Goal: Task Accomplishment & Management: Manage account settings

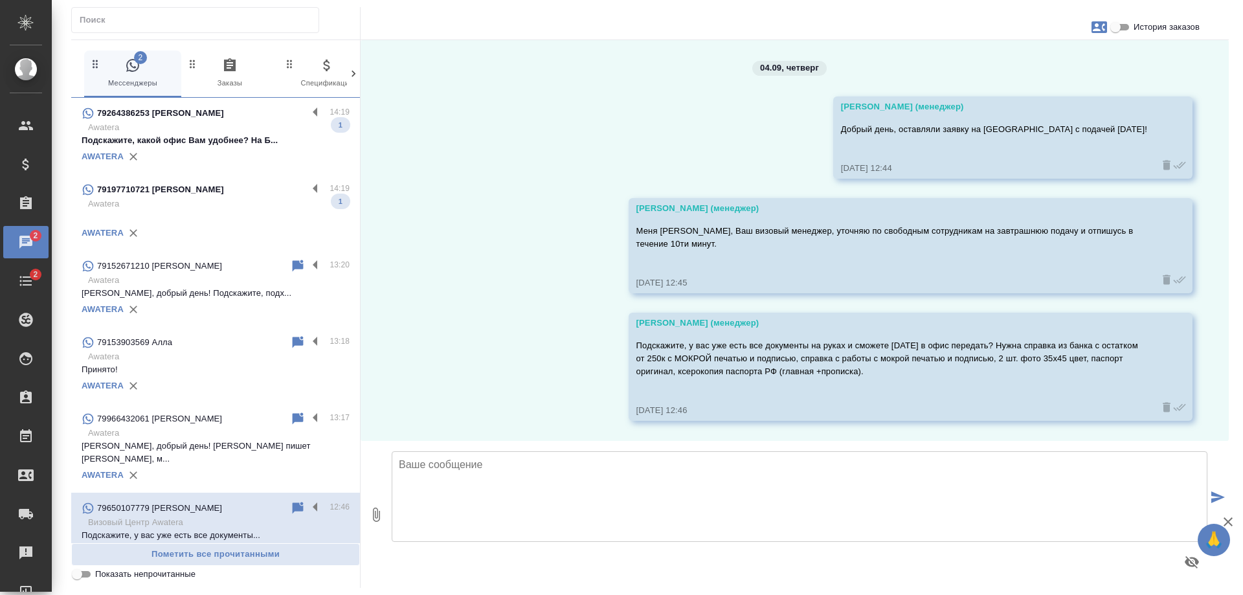
click at [214, 131] on p "Awatera" at bounding box center [219, 127] width 262 height 13
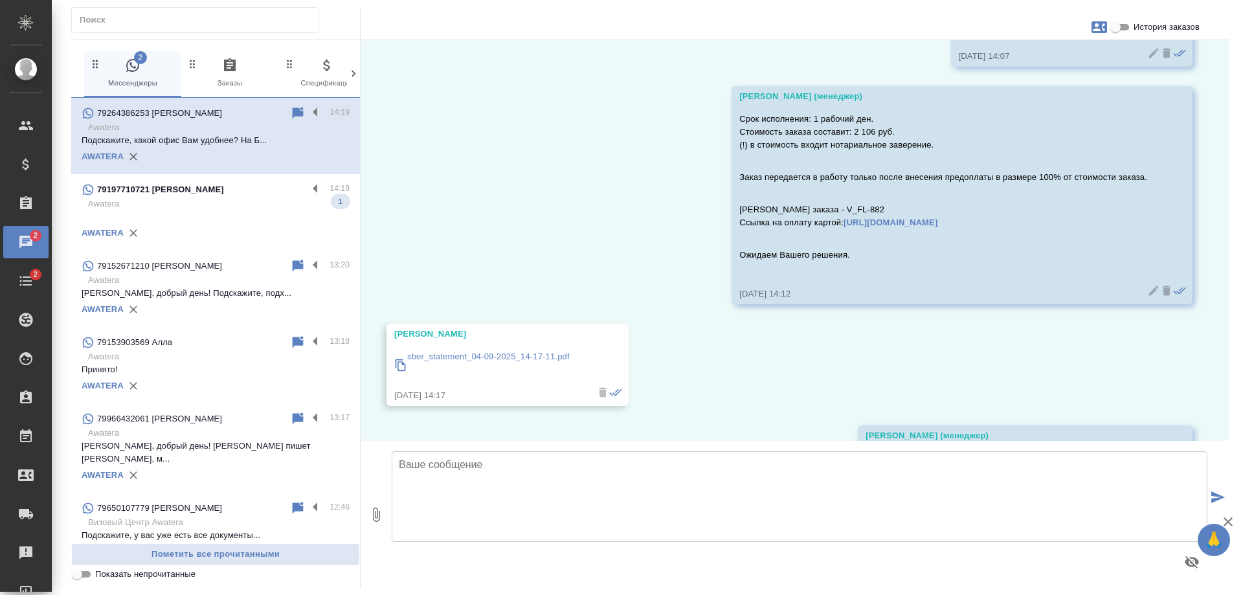
scroll to position [526, 0]
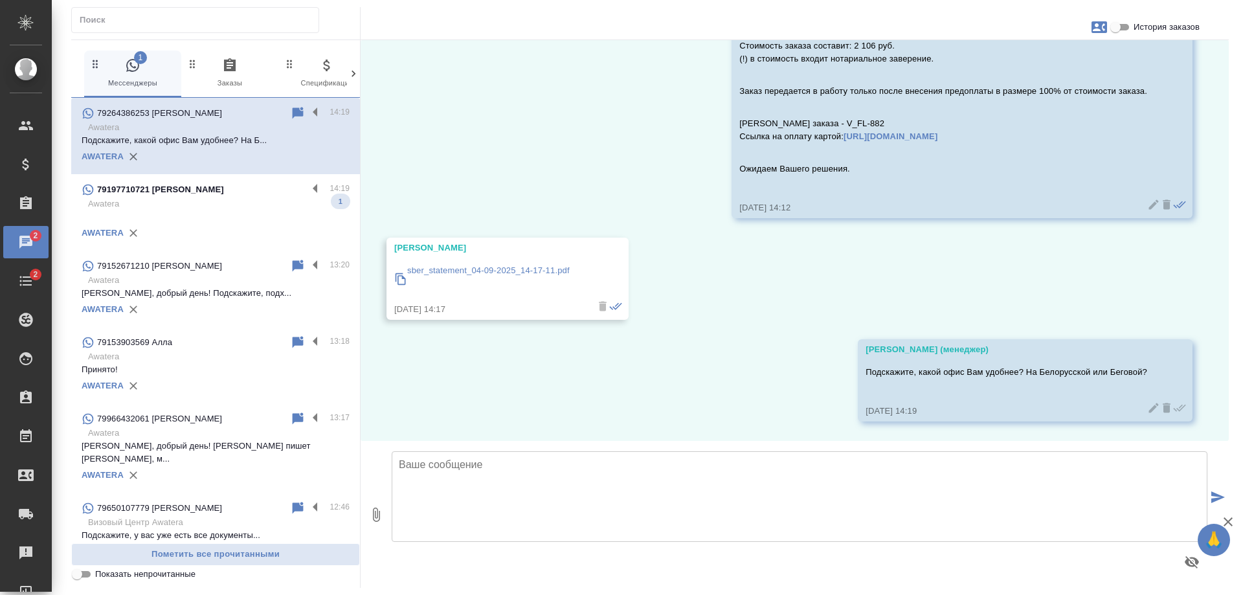
click at [211, 216] on p at bounding box center [216, 216] width 268 height 13
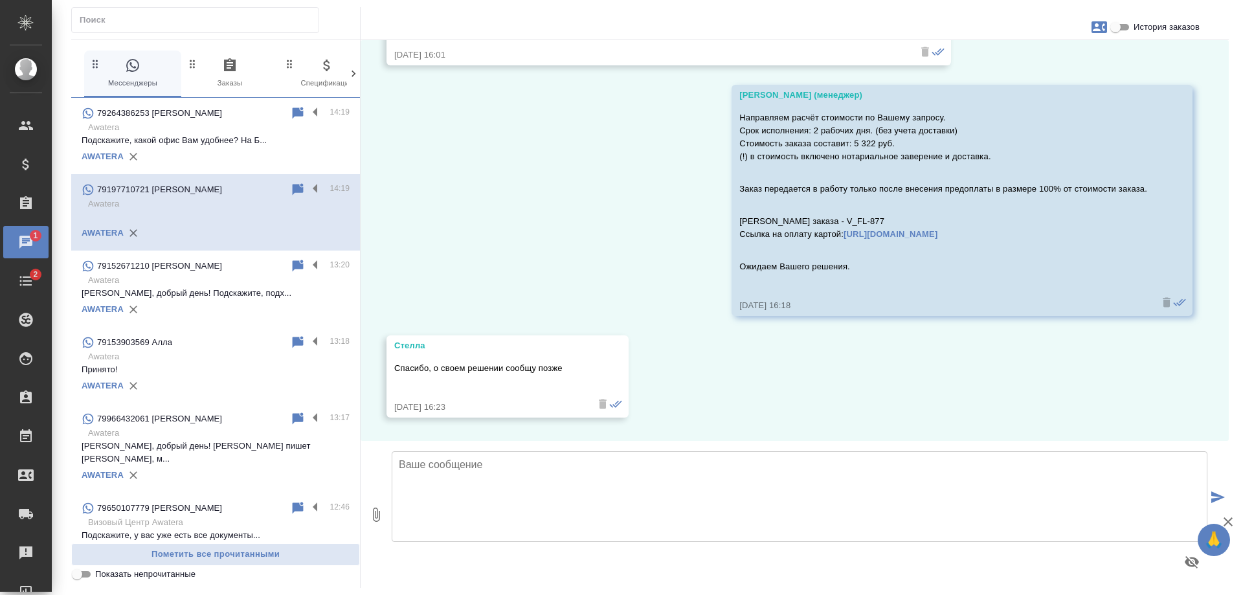
scroll to position [805, 0]
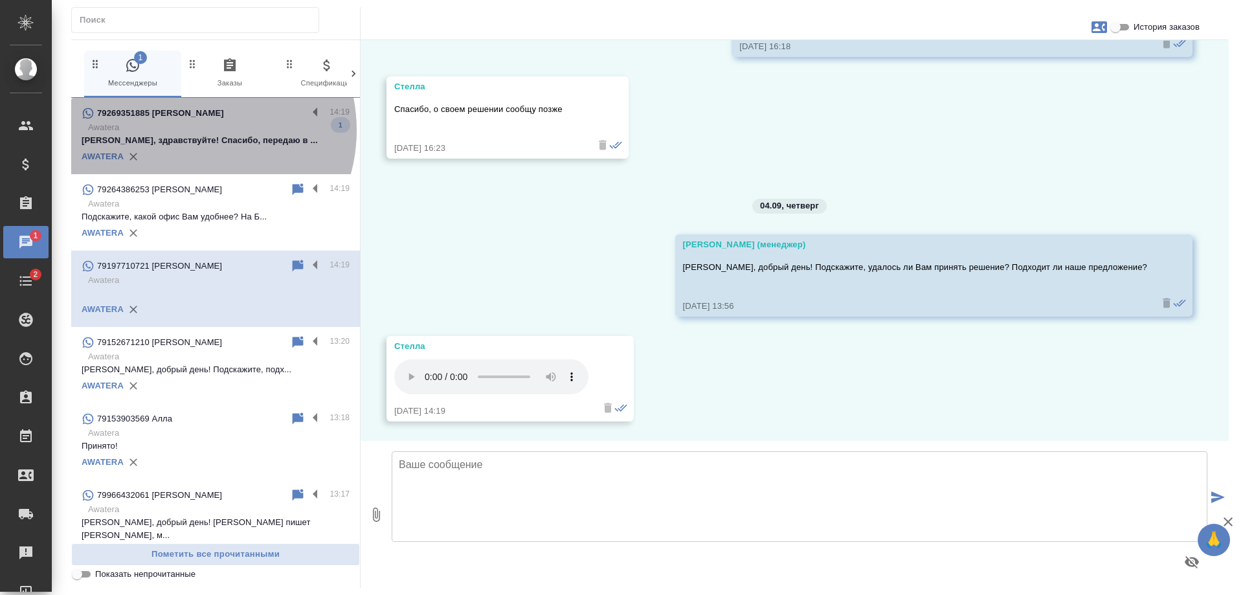
click at [191, 130] on p "Awatera" at bounding box center [219, 127] width 262 height 13
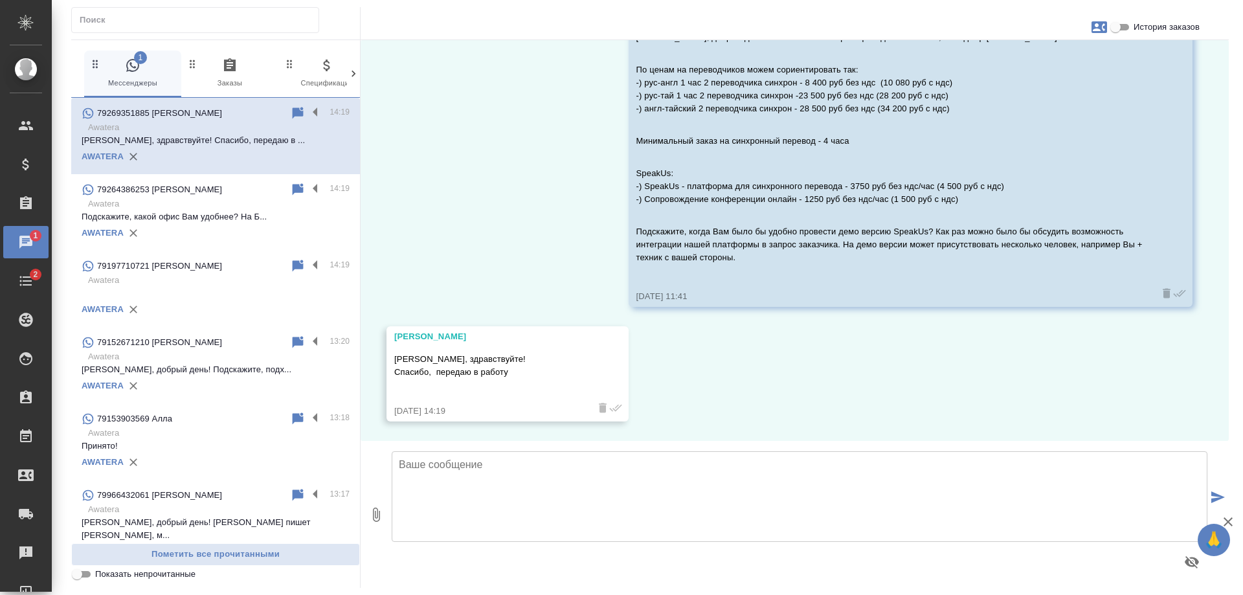
scroll to position [92, 0]
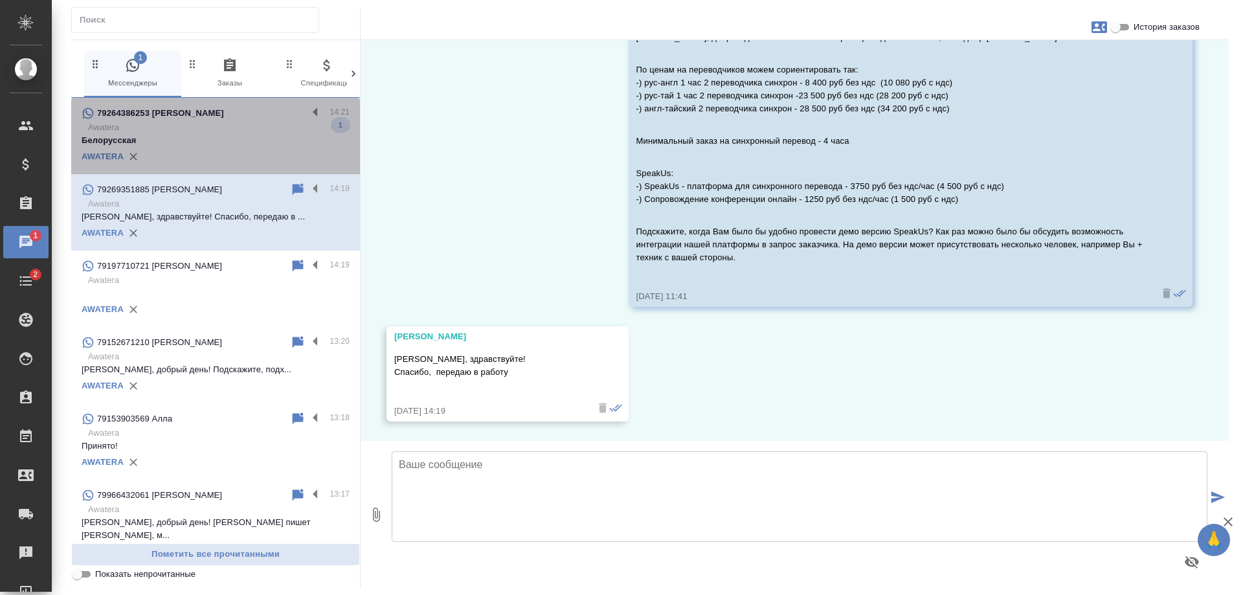
click at [236, 137] on p "Белорусская" at bounding box center [216, 140] width 268 height 13
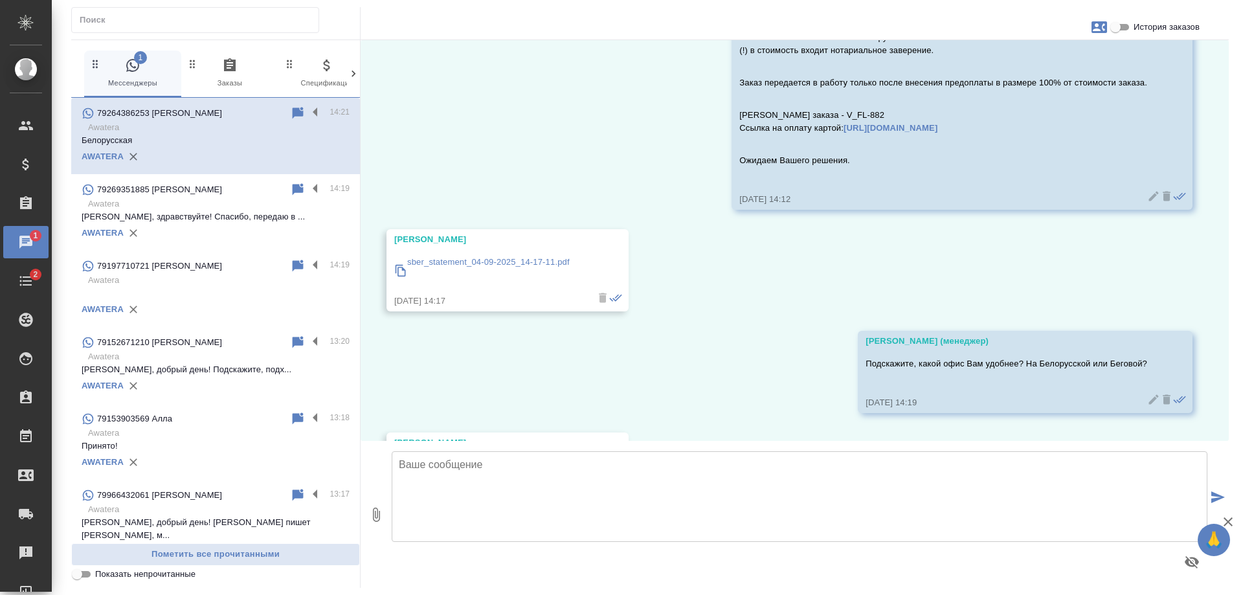
scroll to position [542, 0]
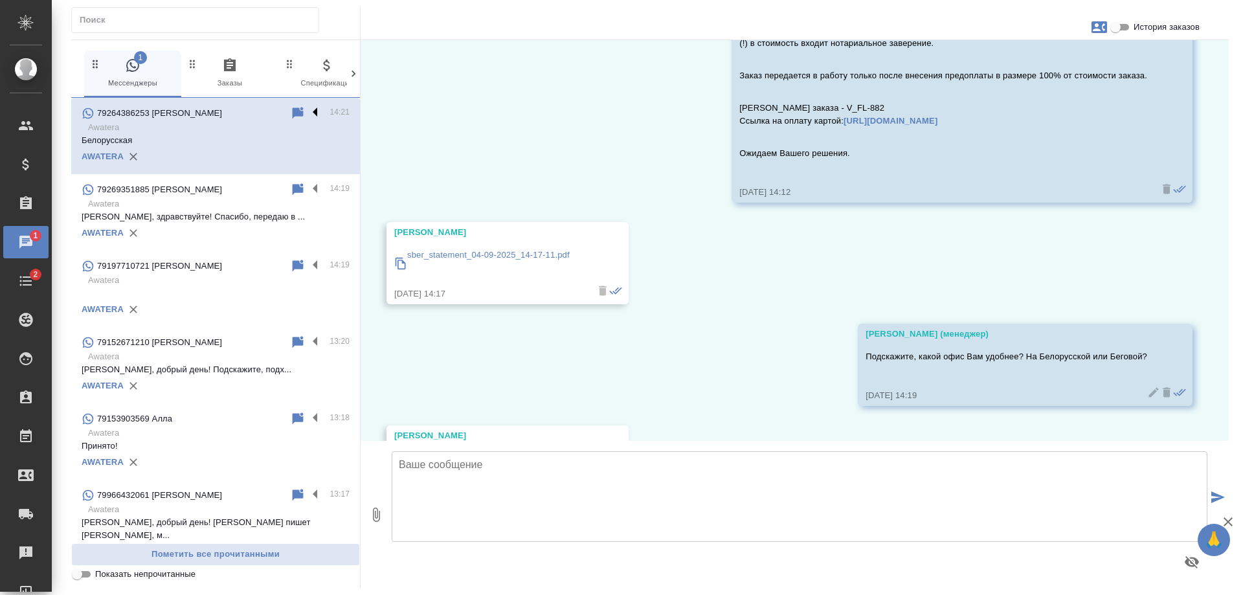
click at [307, 108] on label at bounding box center [318, 113] width 22 height 15
click at [0, 0] on input "checkbox" at bounding box center [0, 0] width 0 height 0
click at [257, 110] on icon at bounding box center [265, 114] width 16 height 16
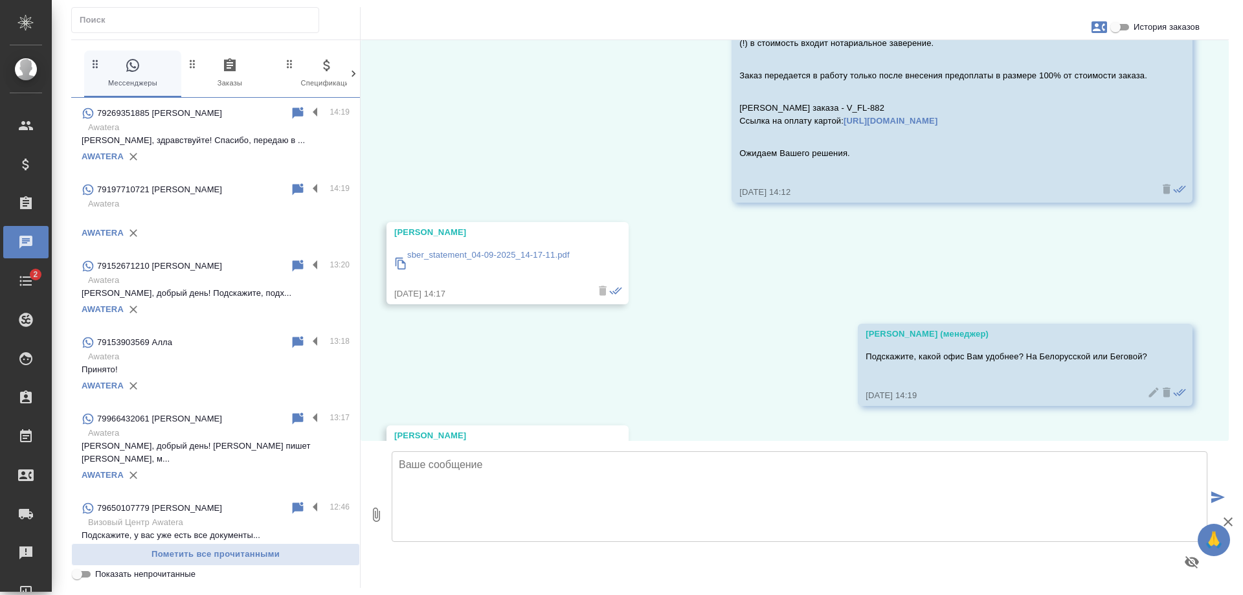
click at [202, 155] on div "AWATERA" at bounding box center [216, 156] width 268 height 19
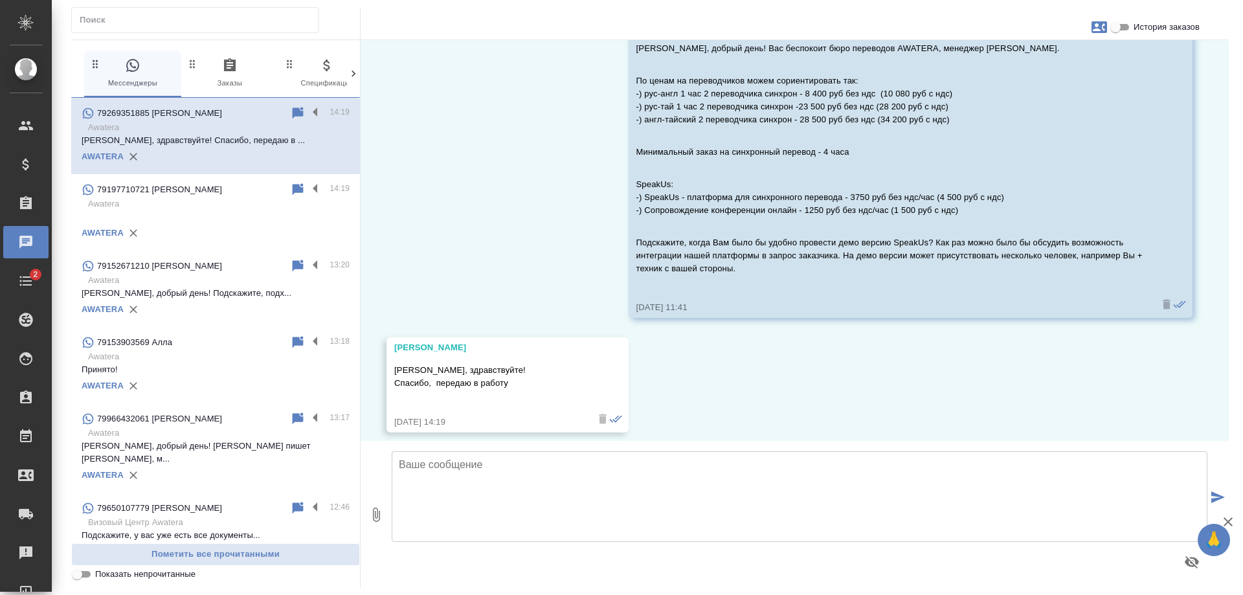
scroll to position [92, 0]
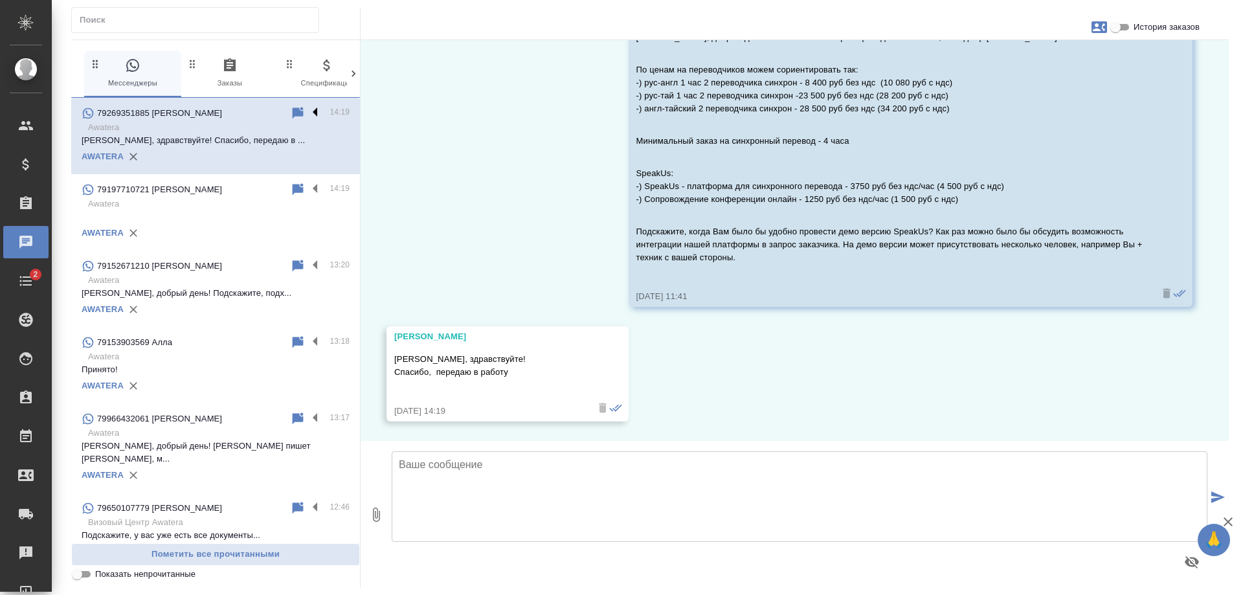
click at [307, 115] on label at bounding box center [318, 113] width 22 height 15
click at [0, 0] on input "checkbox" at bounding box center [0, 0] width 0 height 0
click at [260, 115] on icon at bounding box center [264, 113] width 9 height 12
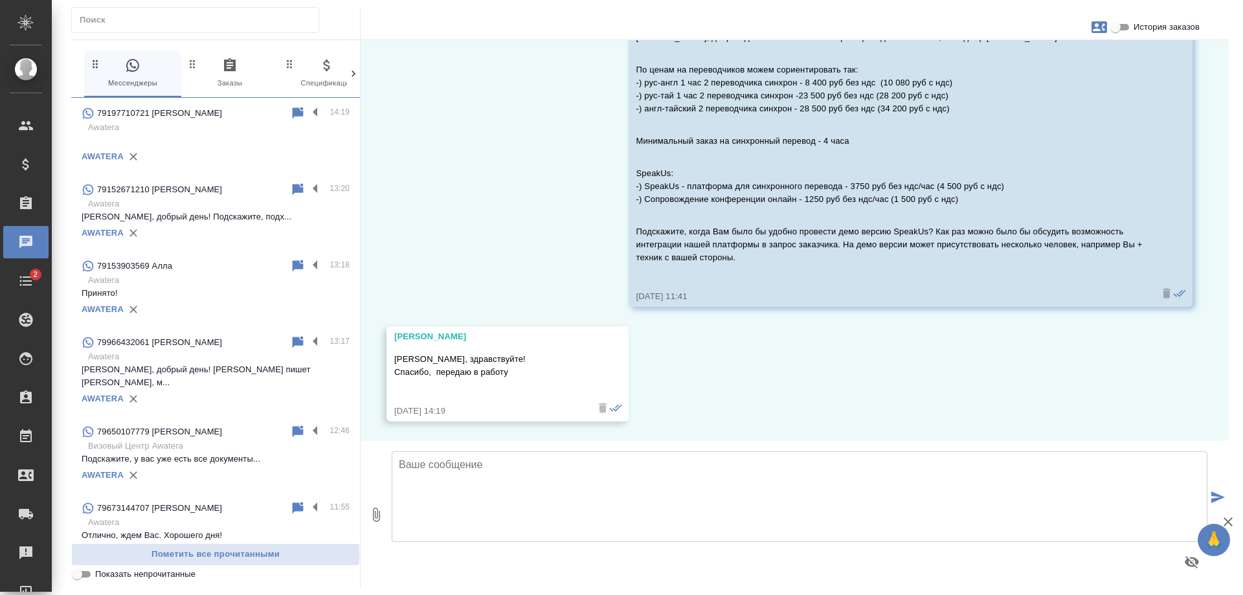
click at [210, 121] on p "Awatera" at bounding box center [219, 127] width 262 height 13
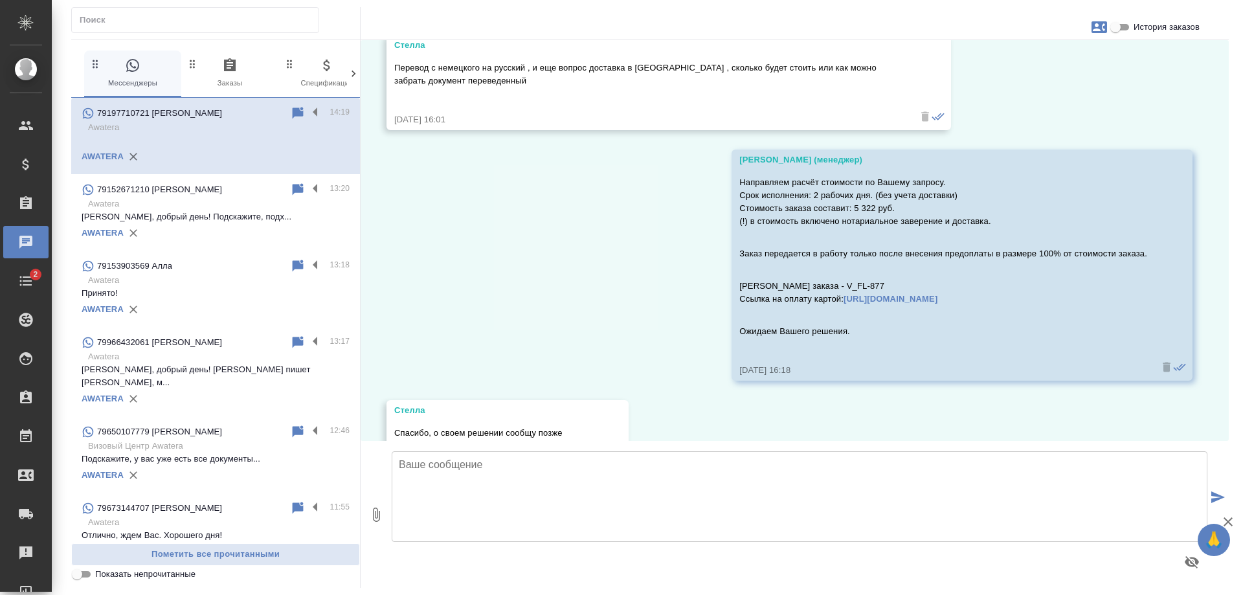
scroll to position [805, 0]
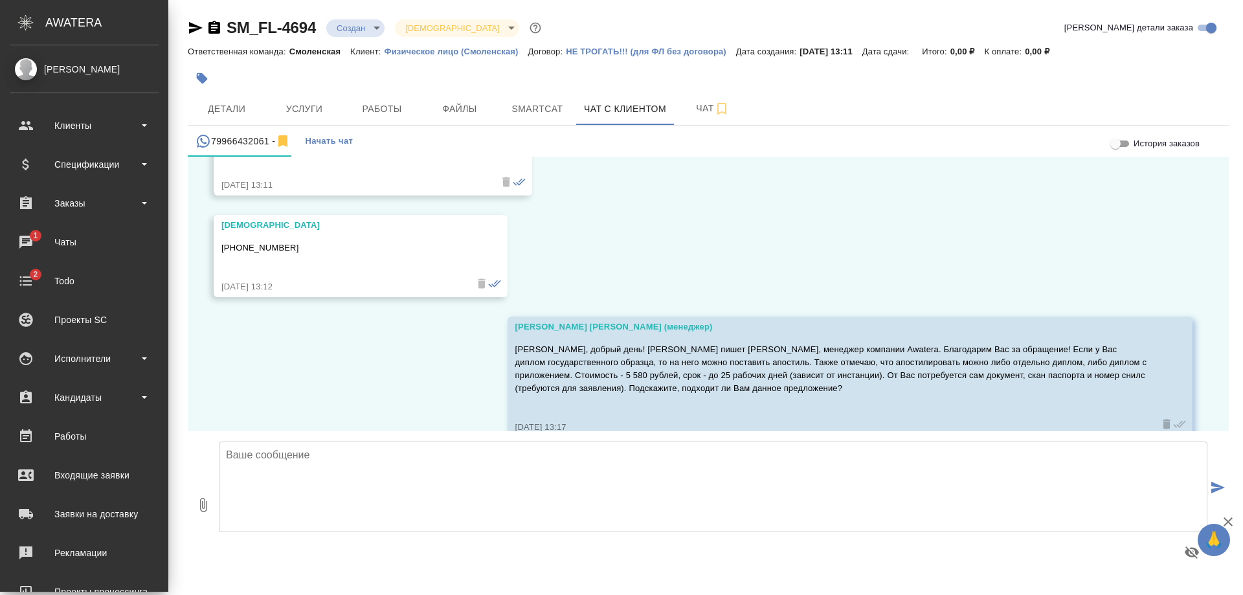
scroll to position [430, 0]
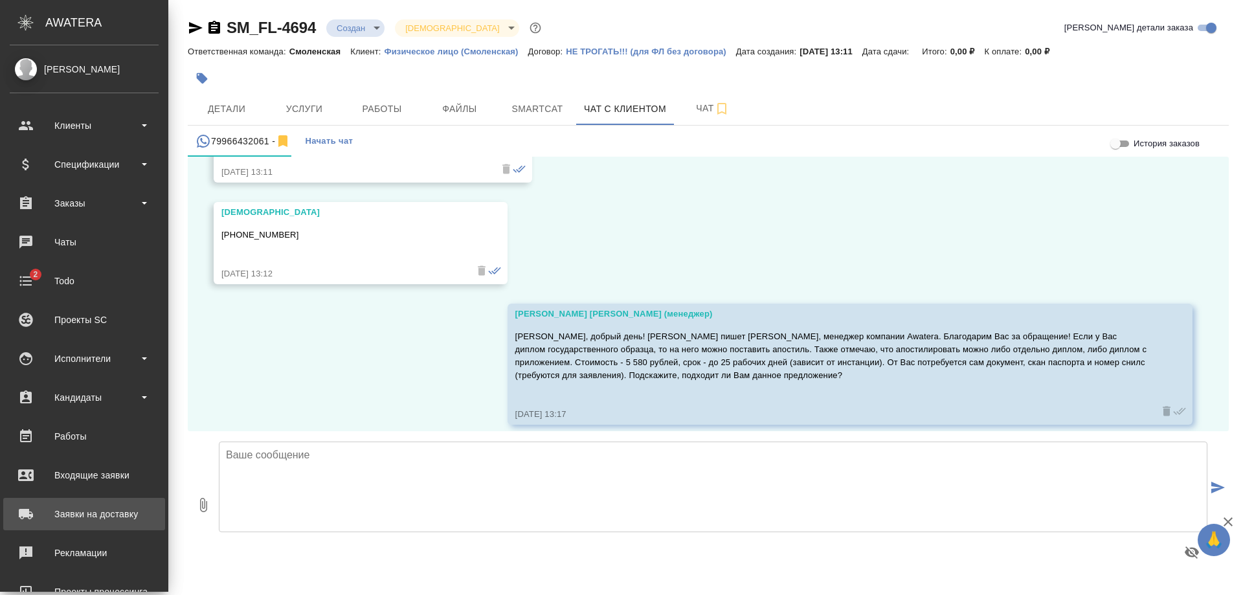
click at [113, 519] on div "Заявки на доставку" at bounding box center [84, 513] width 149 height 19
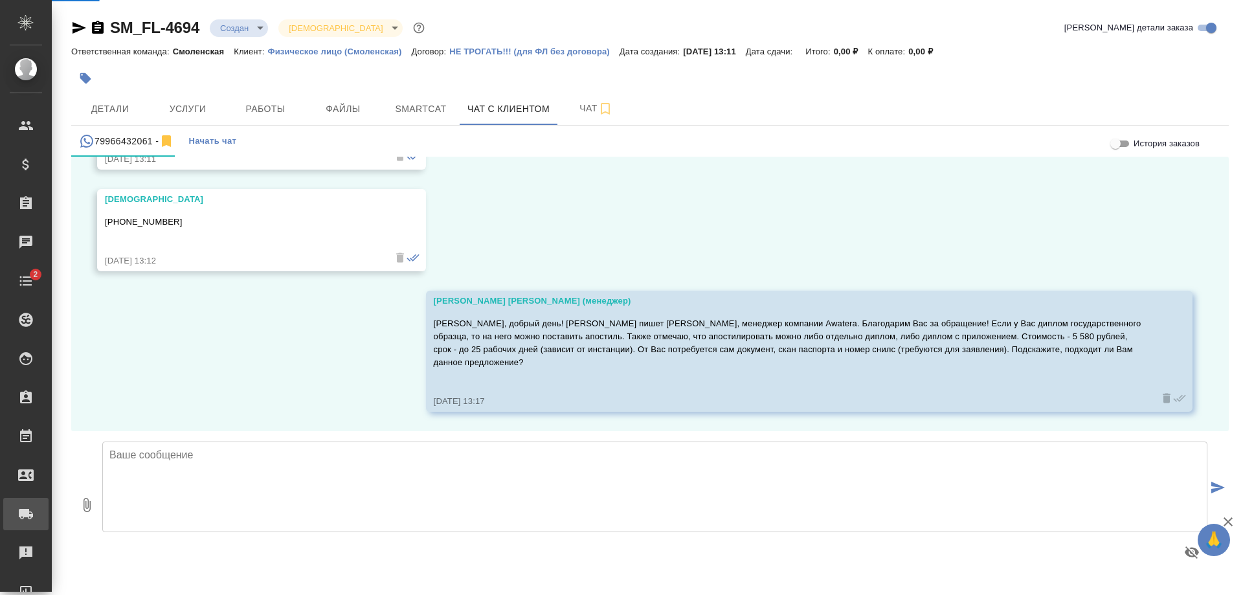
scroll to position [418, 0]
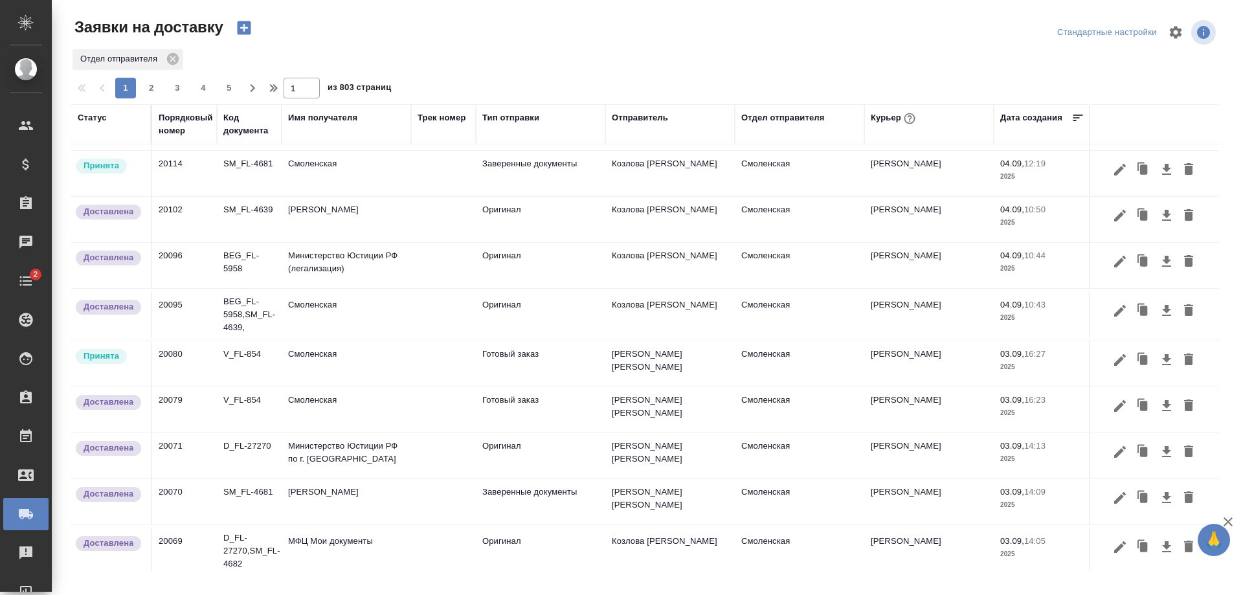
scroll to position [194, 0]
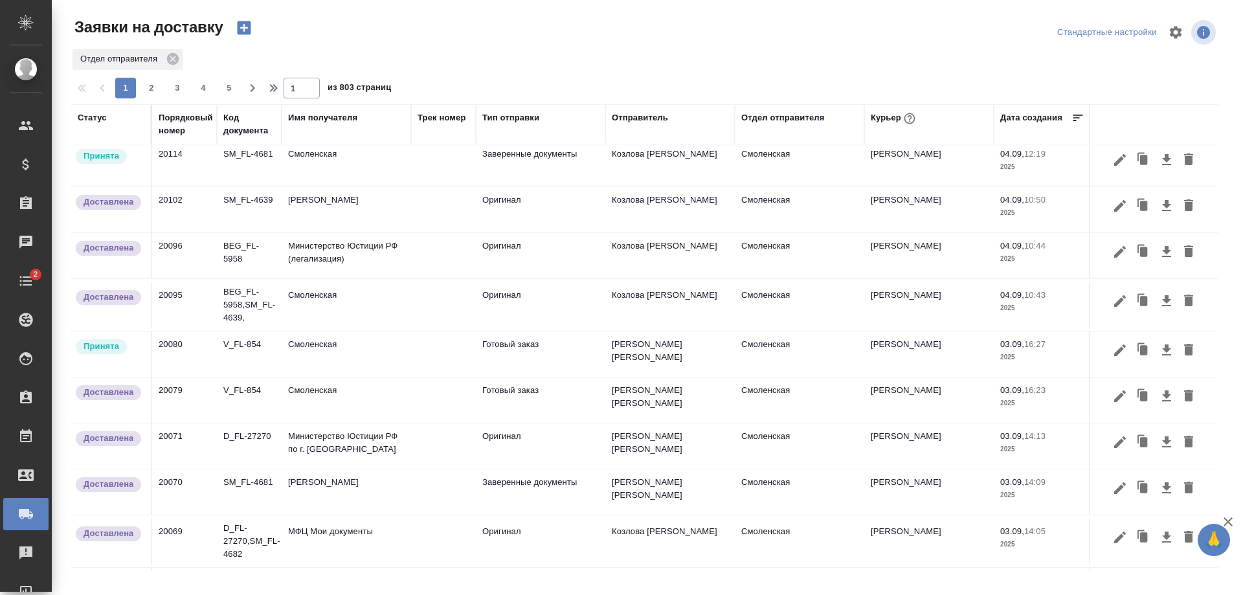
click at [168, 391] on td "20079" at bounding box center [184, 399] width 65 height 45
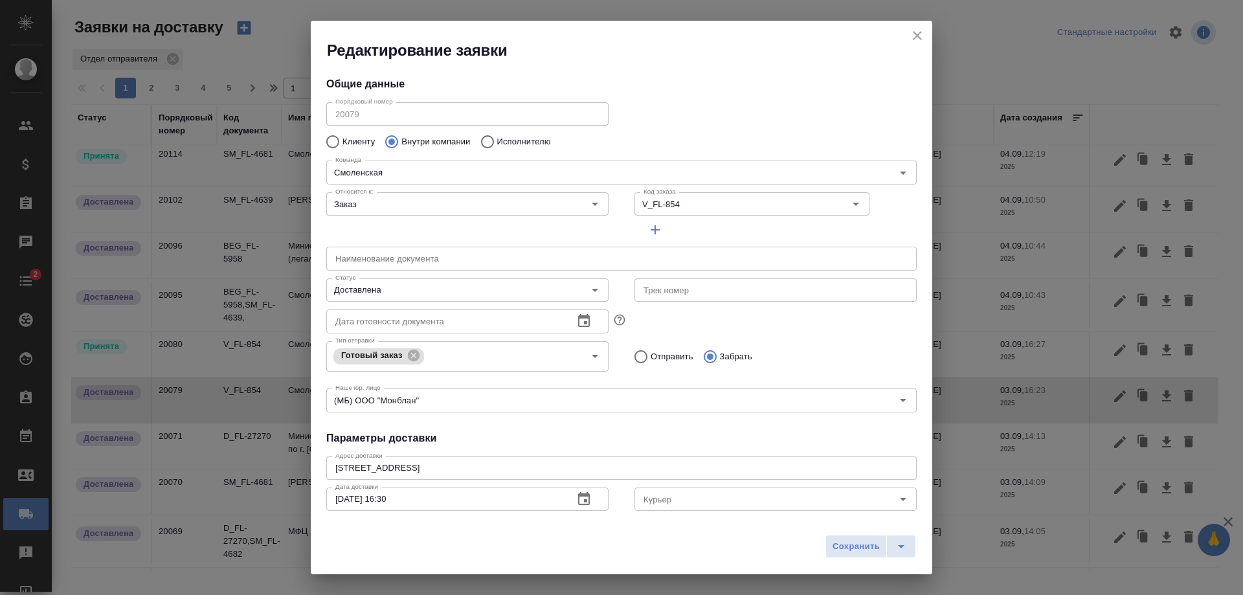
type input "Байдина Эльвира"
click at [914, 31] on icon "close" at bounding box center [918, 36] width 16 height 16
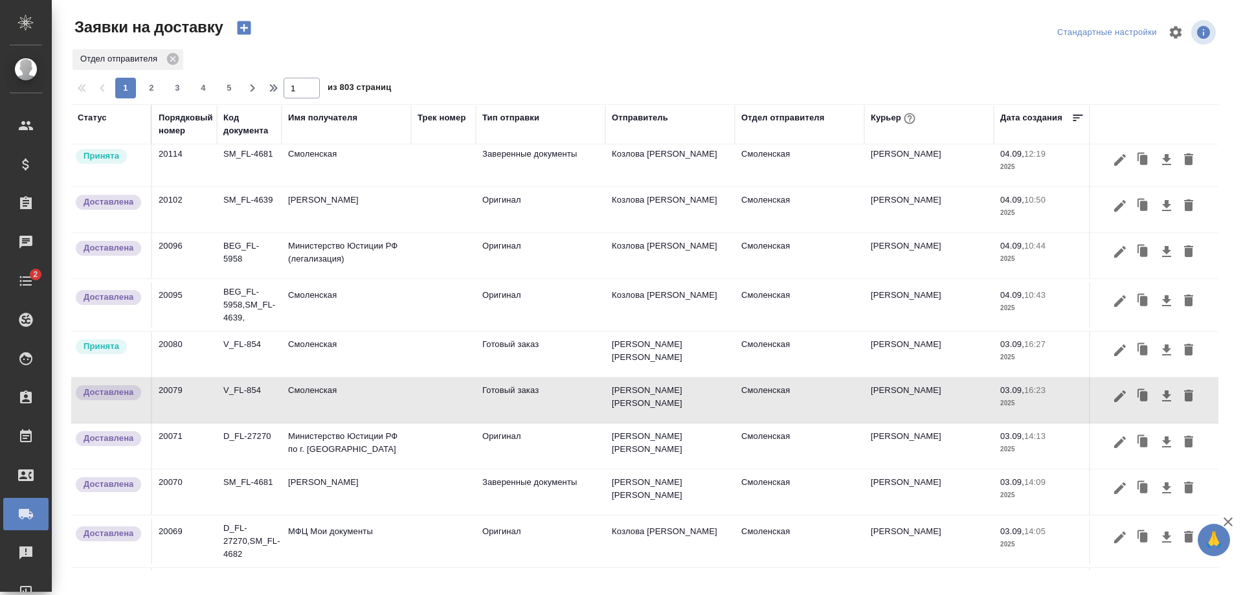
drag, startPoint x: 199, startPoint y: 390, endPoint x: 148, endPoint y: 390, distance: 50.5
click at [148, 390] on tr "Доставлена 20079 V_FL-854 Смоленская Готовый заказ Шульгина Анна Смоленская Бай…" at bounding box center [742, 400] width 1343 height 46
drag, startPoint x: 173, startPoint y: 384, endPoint x: 145, endPoint y: 387, distance: 28.7
click at [145, 386] on tr "Доставлена 20079 V_FL-854 Смоленская Готовый заказ Шульгина Анна Смоленская Бай…" at bounding box center [742, 400] width 1343 height 46
click at [161, 387] on td "20079" at bounding box center [184, 399] width 65 height 45
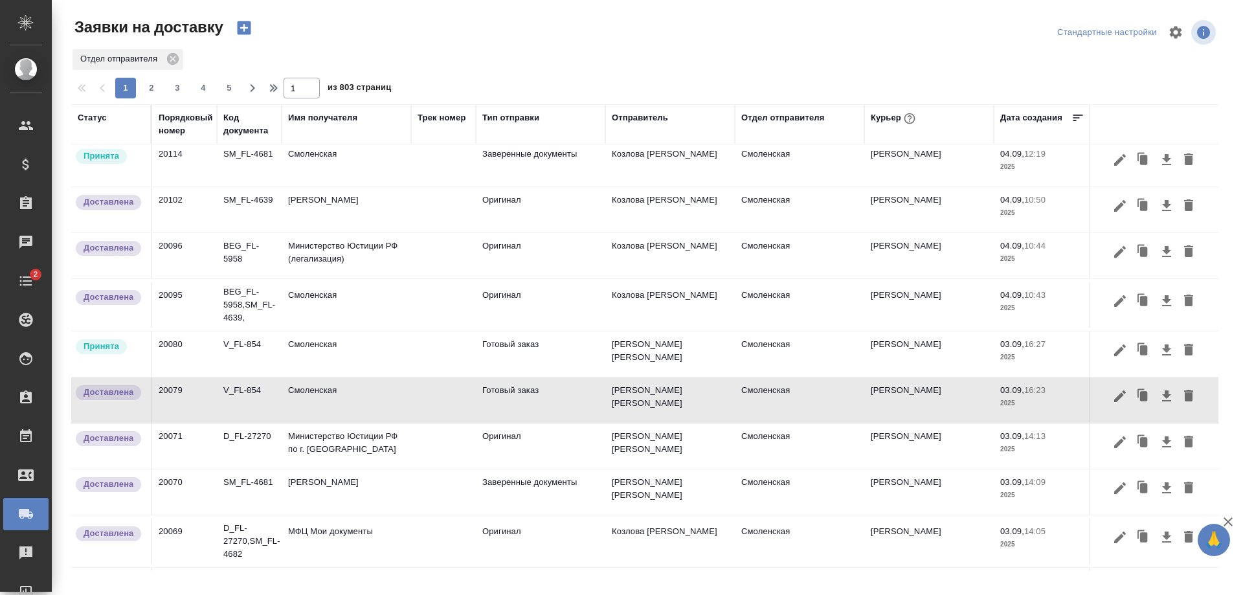
click at [161, 387] on td "20079" at bounding box center [184, 399] width 65 height 45
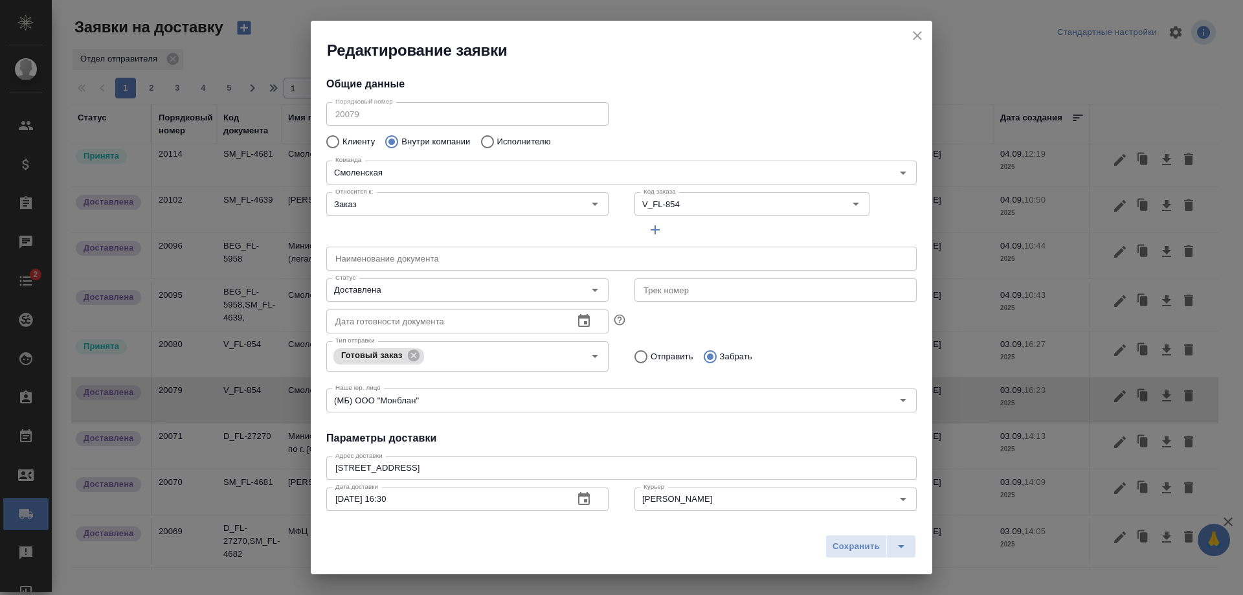
click at [912, 32] on icon "close" at bounding box center [918, 36] width 16 height 16
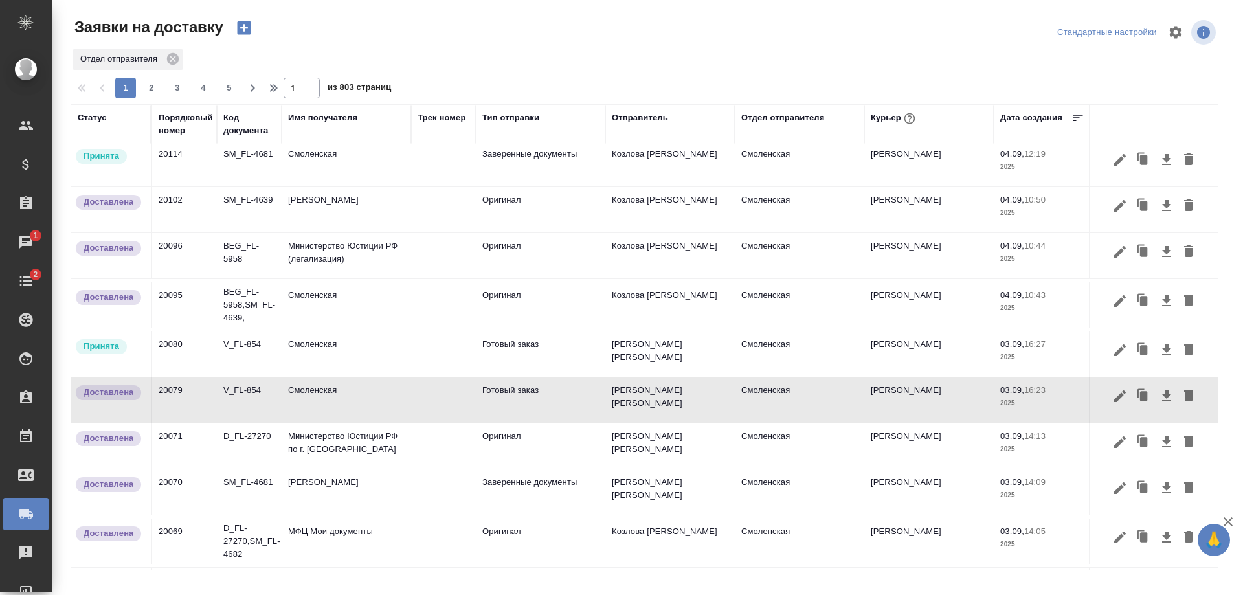
click at [370, 394] on td "Смоленская" at bounding box center [346, 399] width 129 height 45
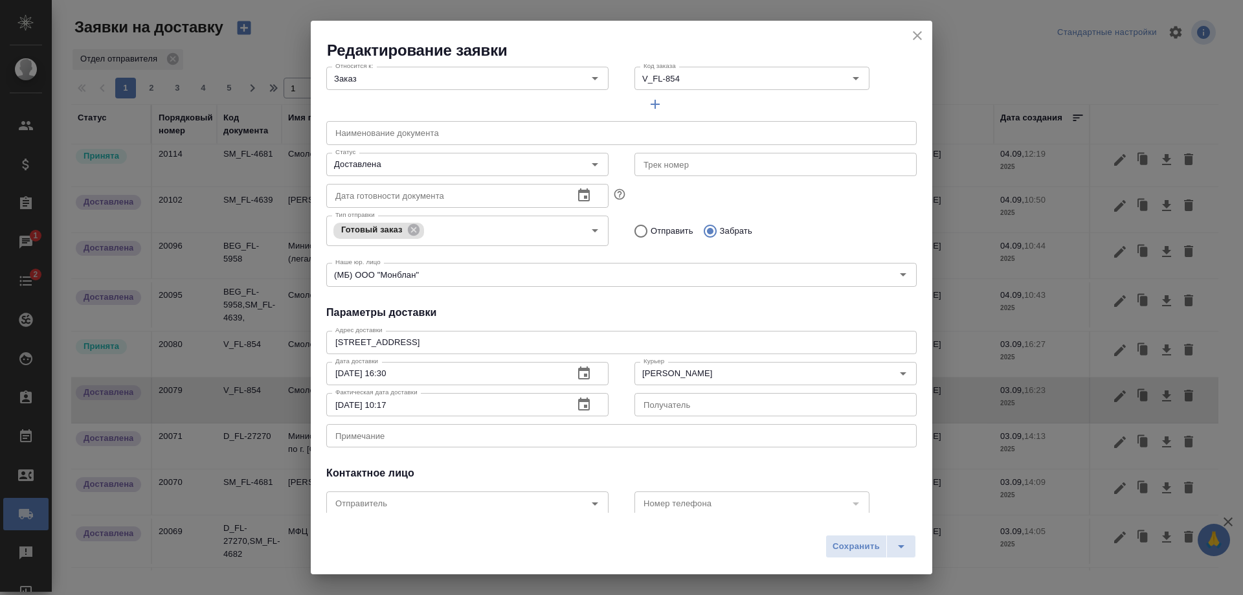
scroll to position [129, 0]
click at [895, 365] on icon "Open" at bounding box center [903, 370] width 16 height 16
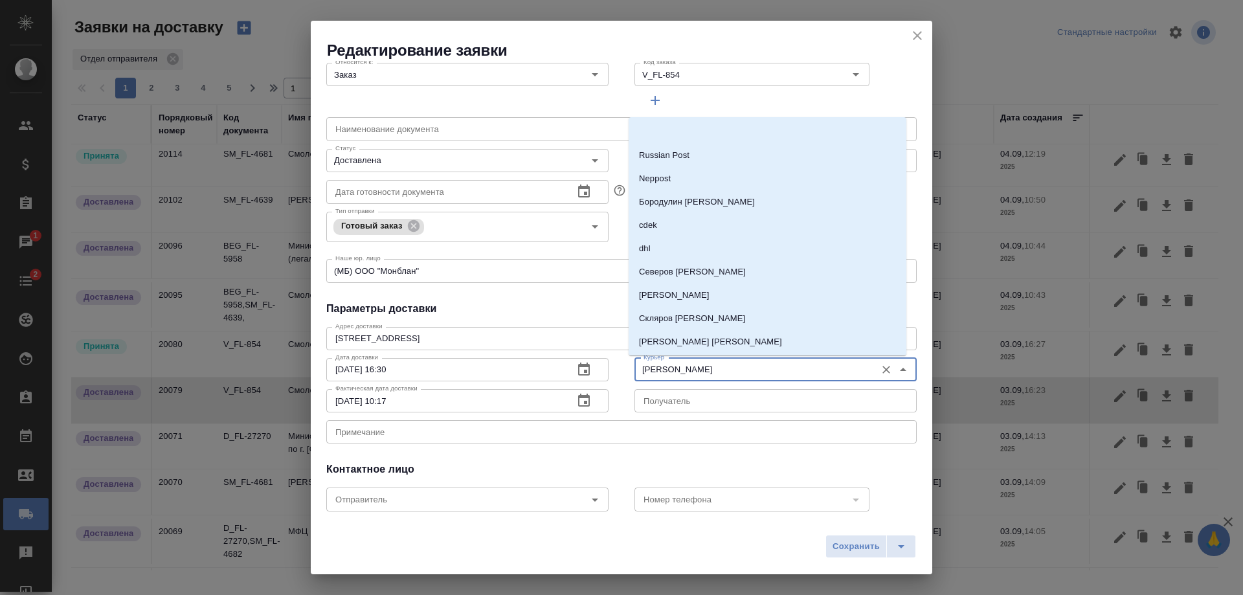
scroll to position [68, 0]
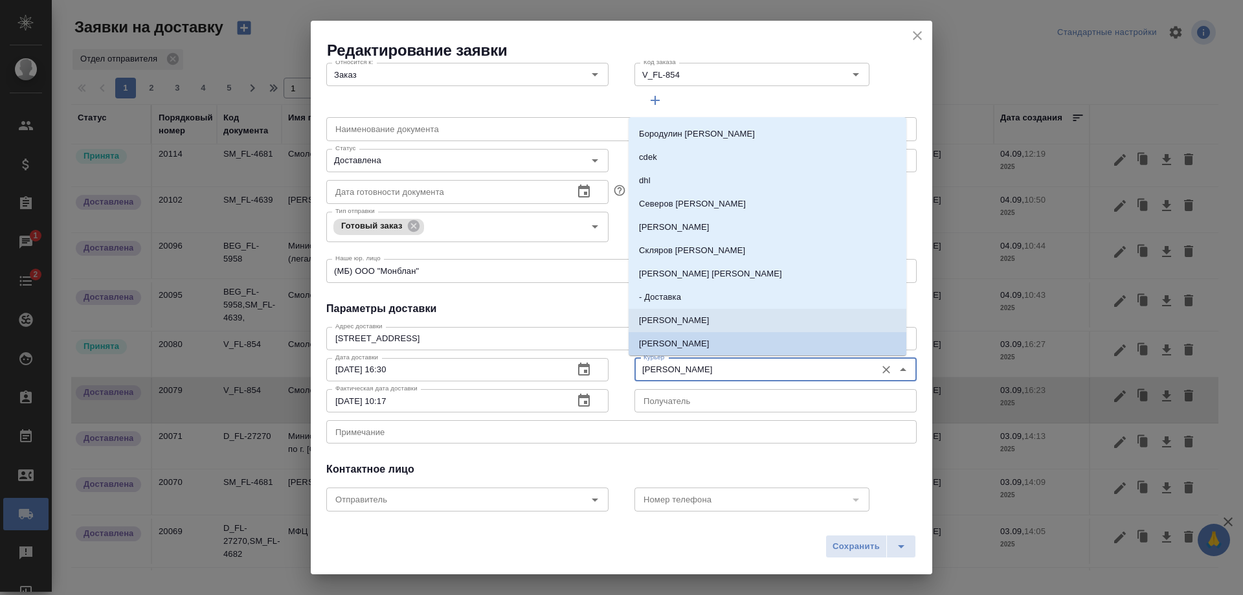
click at [717, 314] on li "Шаабан Эльмира" at bounding box center [768, 320] width 278 height 23
type input "Шаабан Эльмира"
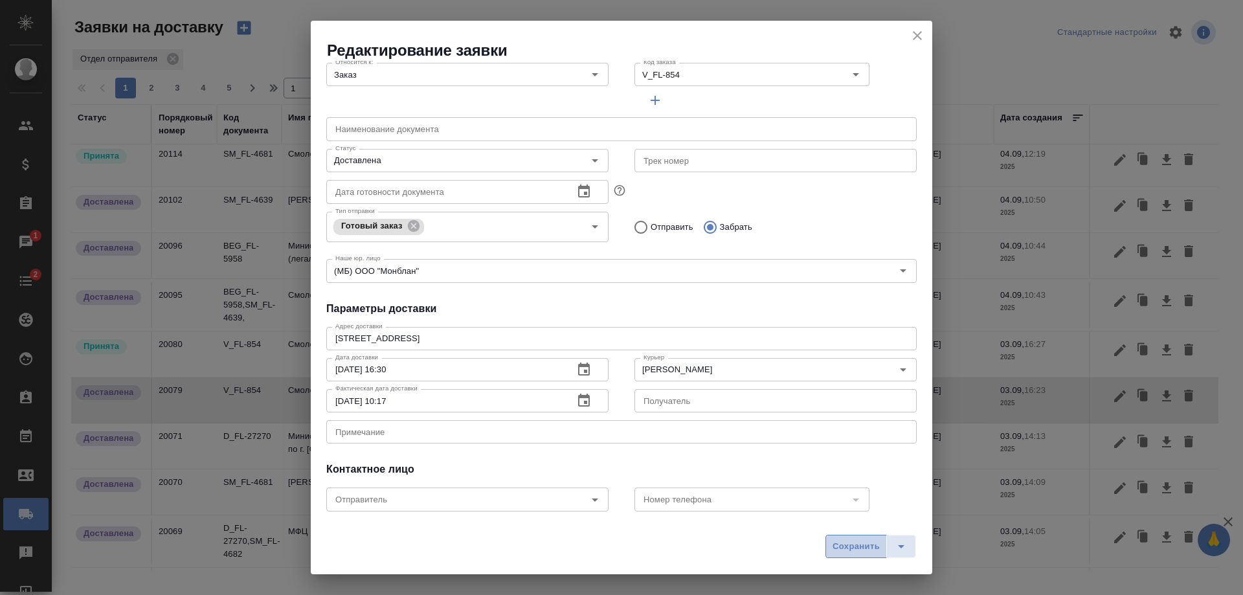
click at [840, 544] on span "Сохранить" at bounding box center [855, 546] width 47 height 15
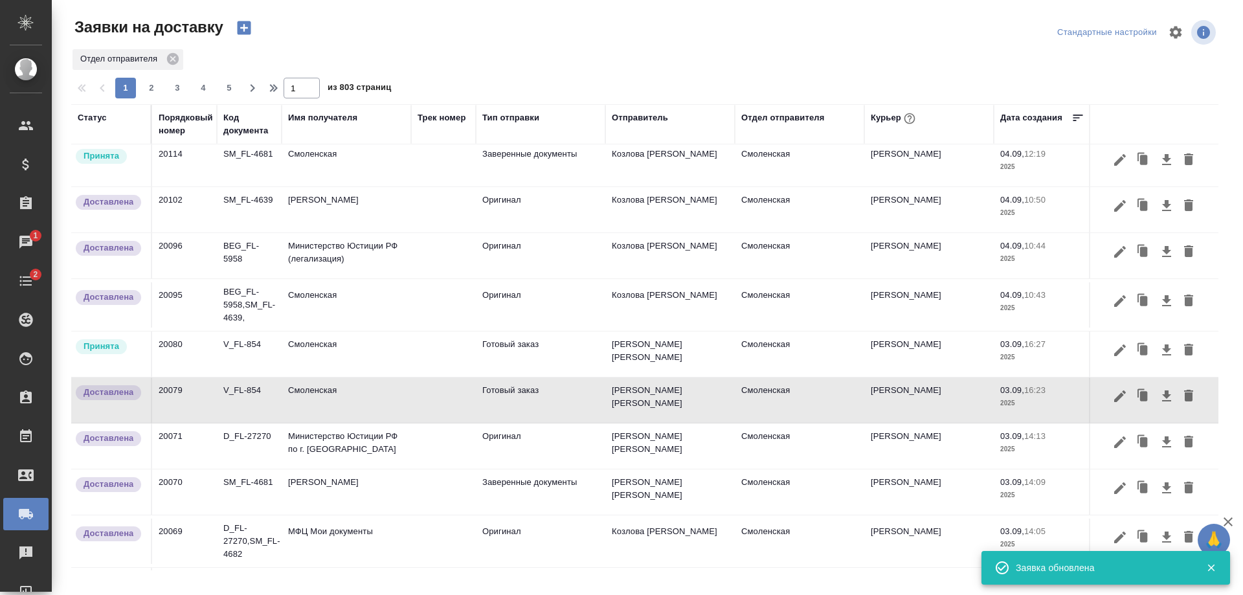
click at [763, 353] on td "Смоленская" at bounding box center [799, 353] width 129 height 45
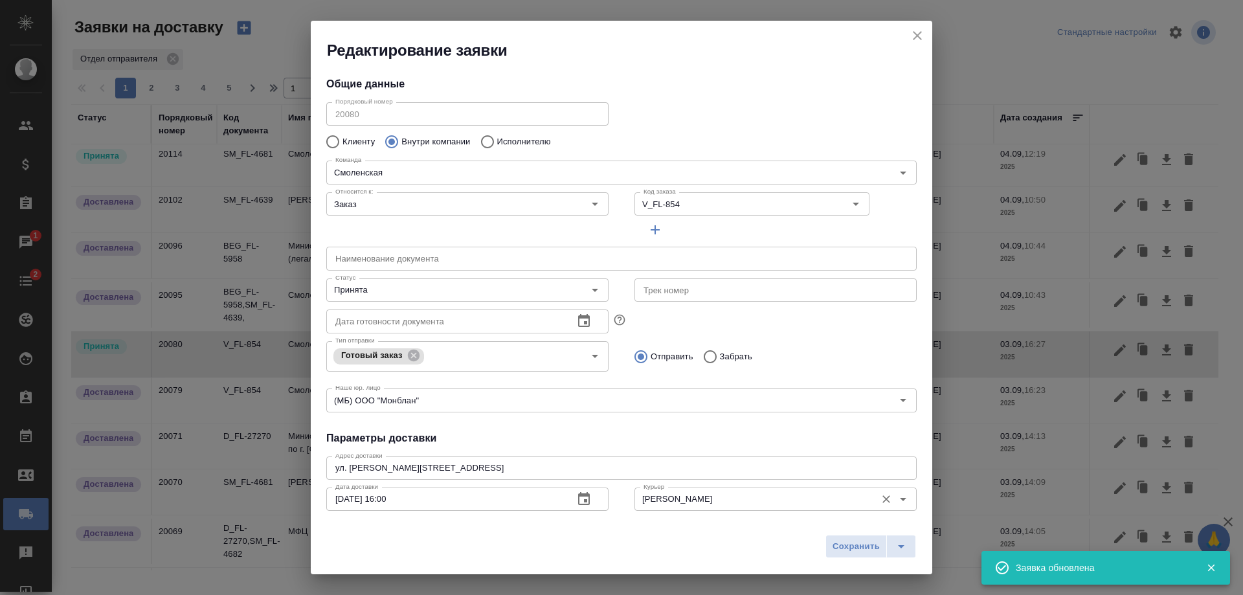
click at [895, 494] on icon "Open" at bounding box center [903, 499] width 16 height 16
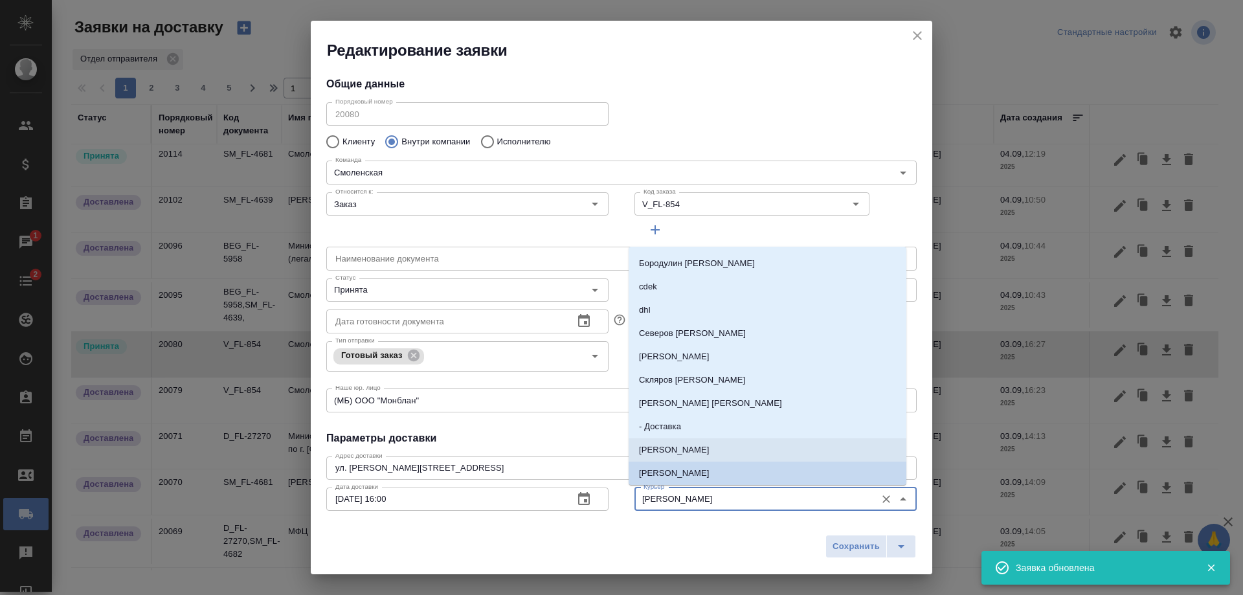
click at [841, 447] on li "Шаабан Эльмира" at bounding box center [768, 449] width 278 height 23
type input "Шаабан Эльмира"
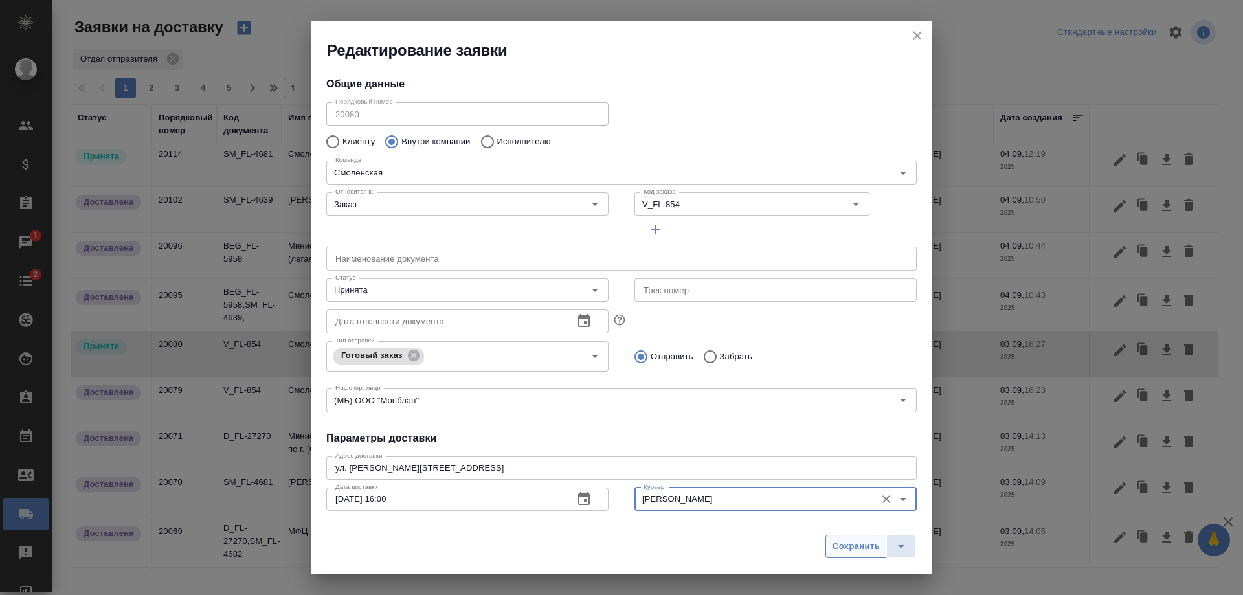
click at [860, 541] on span "Сохранить" at bounding box center [855, 546] width 47 height 15
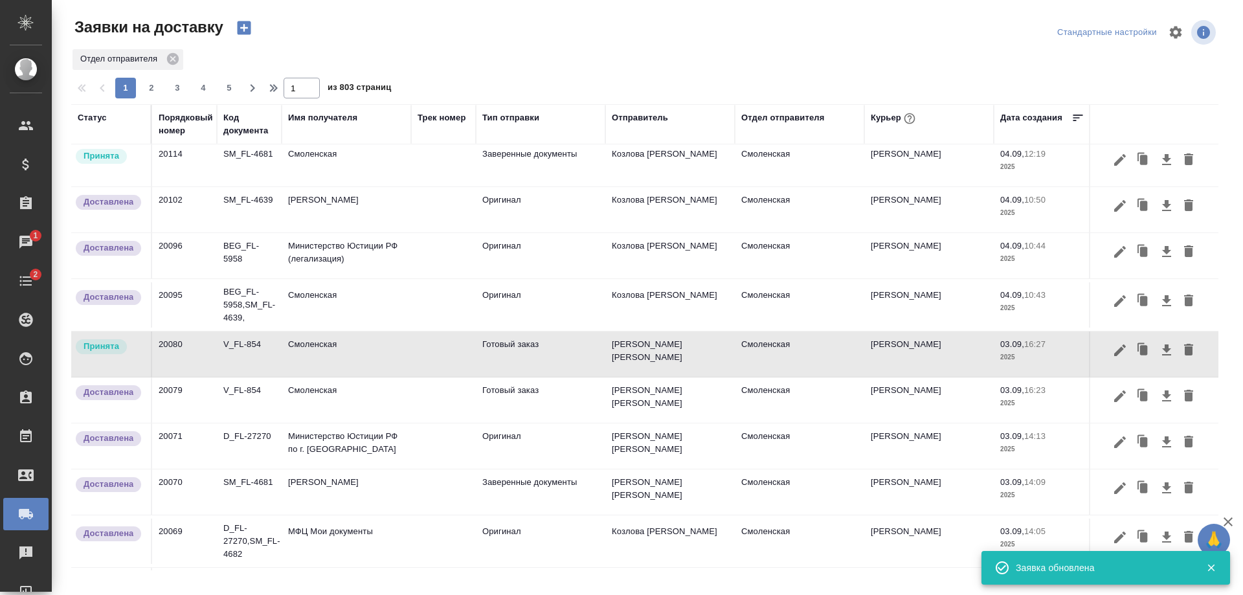
click at [400, 361] on td "Смоленская" at bounding box center [346, 353] width 129 height 45
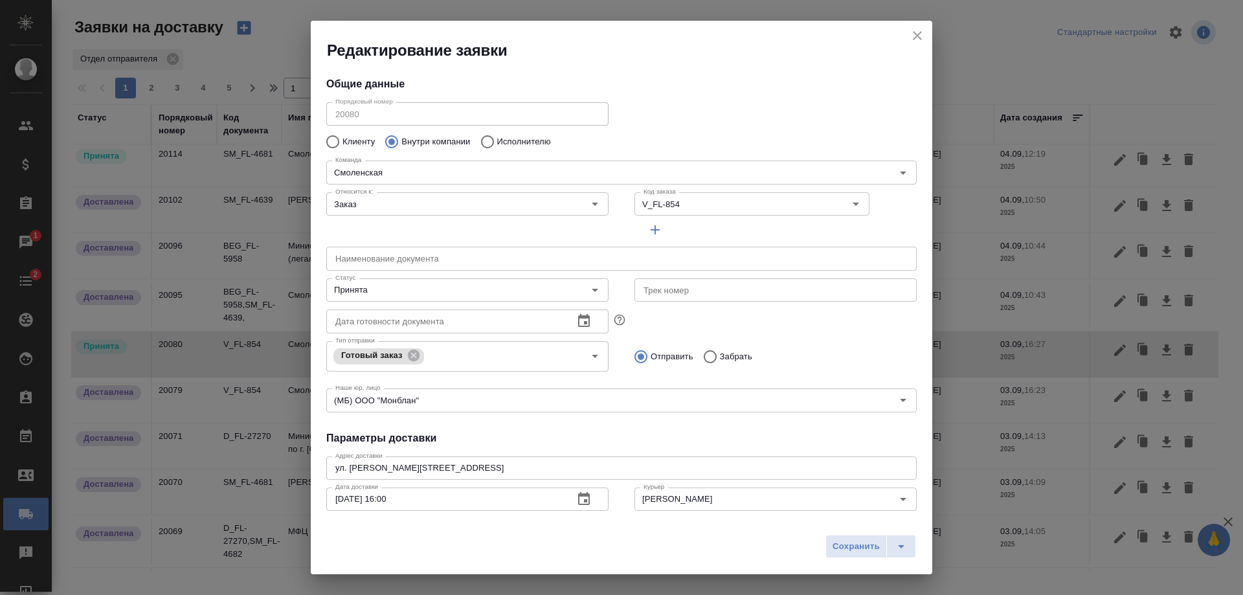
click at [908, 31] on button "close" at bounding box center [917, 35] width 19 height 19
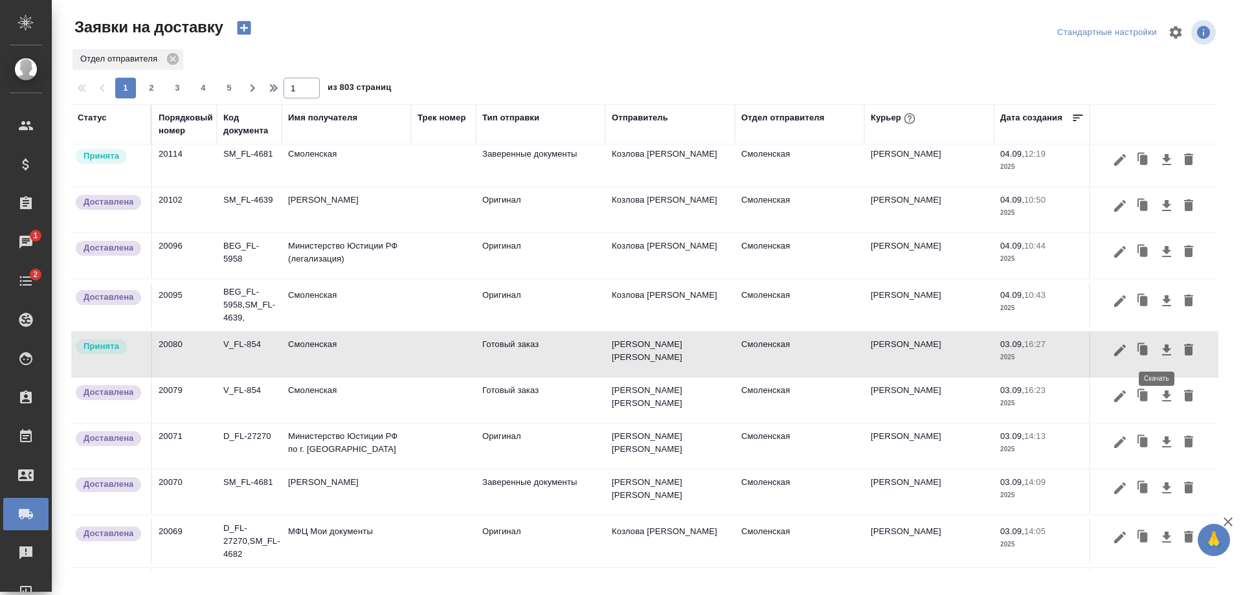
click at [1159, 350] on icon "button" at bounding box center [1167, 350] width 16 height 16
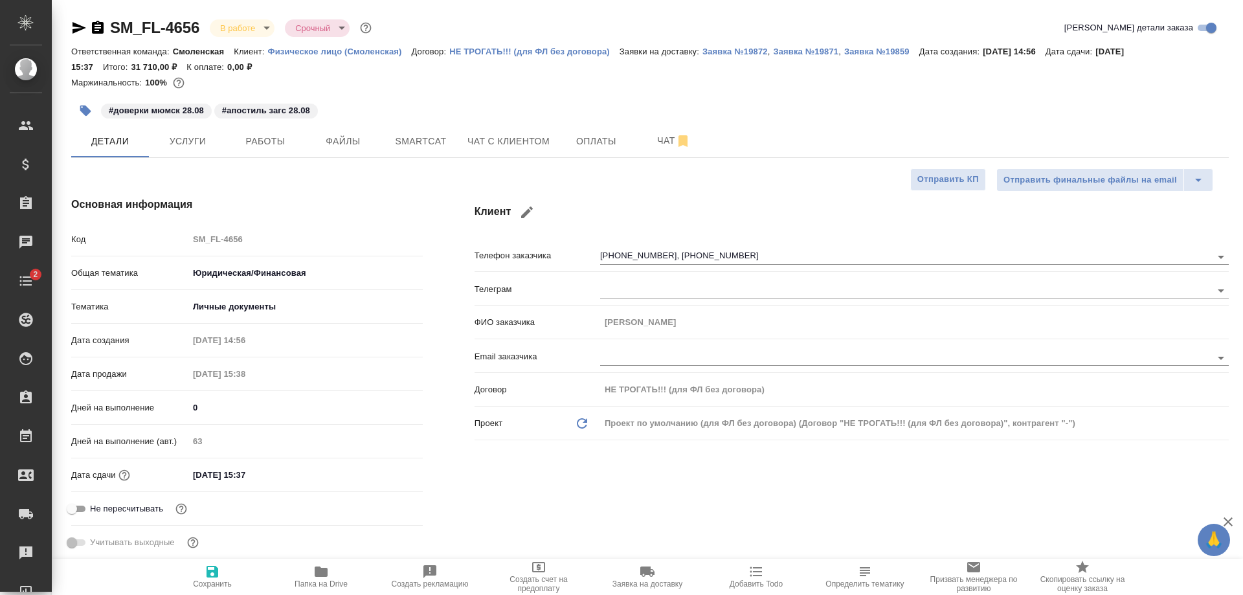
select select "RU"
click at [197, 153] on button "Услуги" at bounding box center [188, 141] width 78 height 32
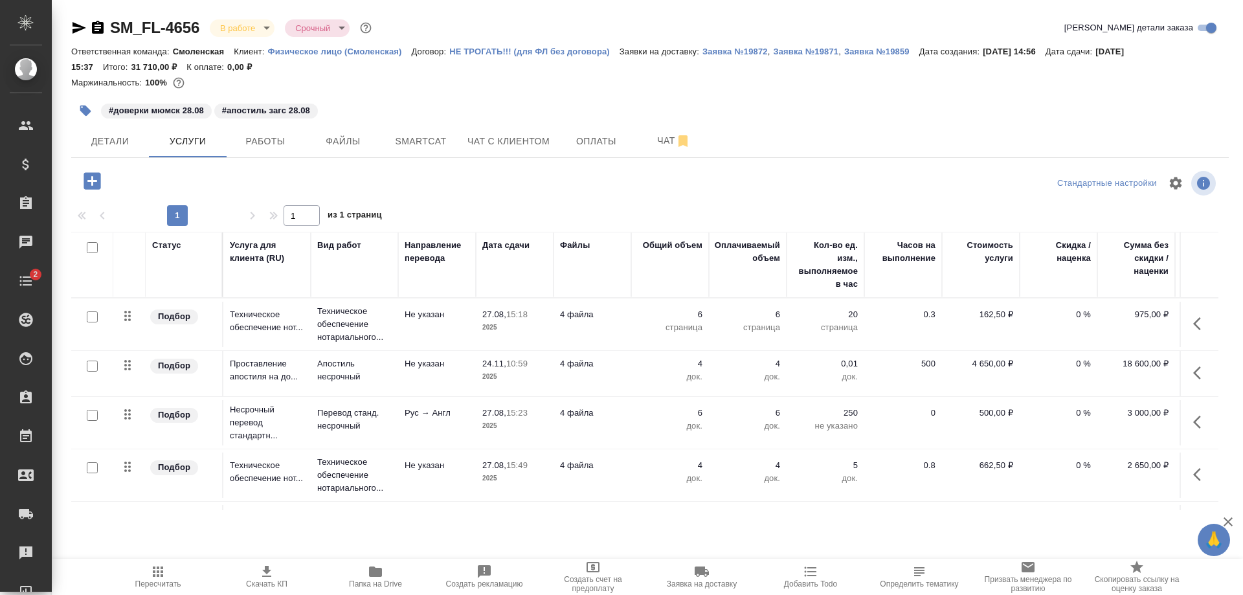
click at [396, 88] on div "Маржинальность: 100%" at bounding box center [649, 82] width 1157 height 17
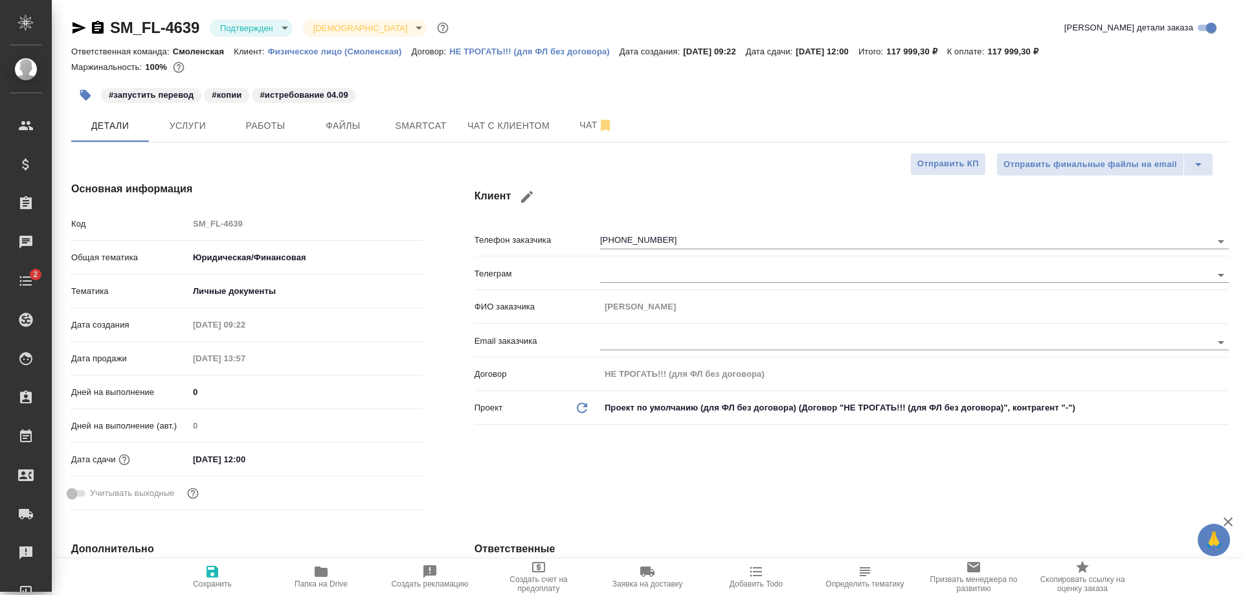
select select "RU"
click at [95, 23] on icon "button" at bounding box center [98, 27] width 12 height 13
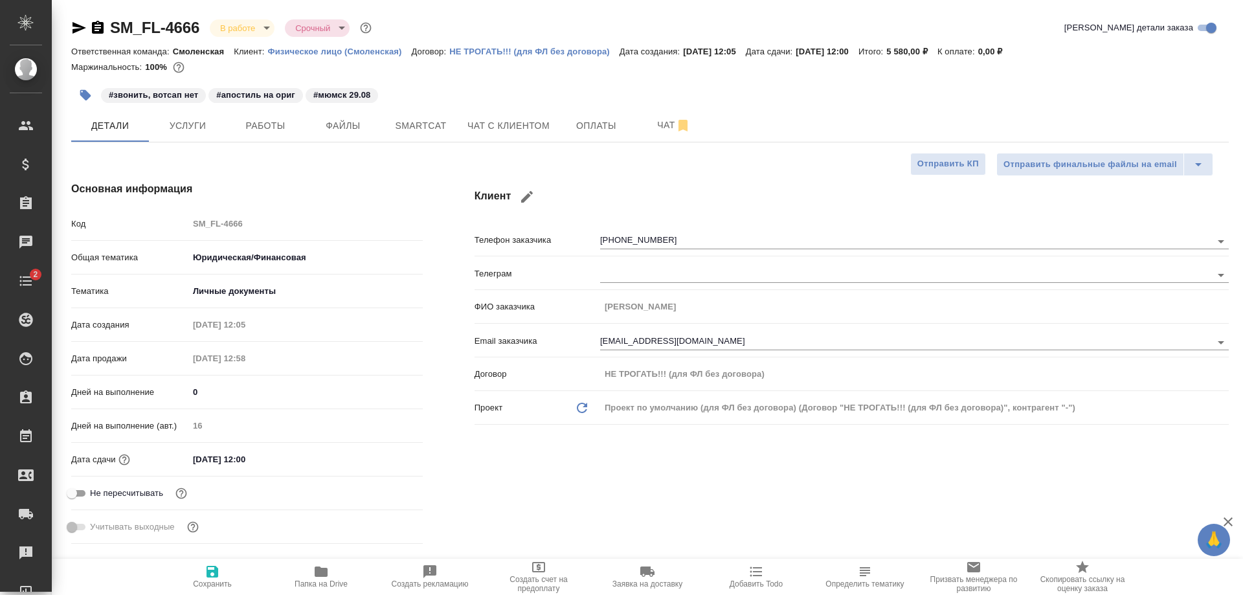
select select "RU"
